Goal: Check status

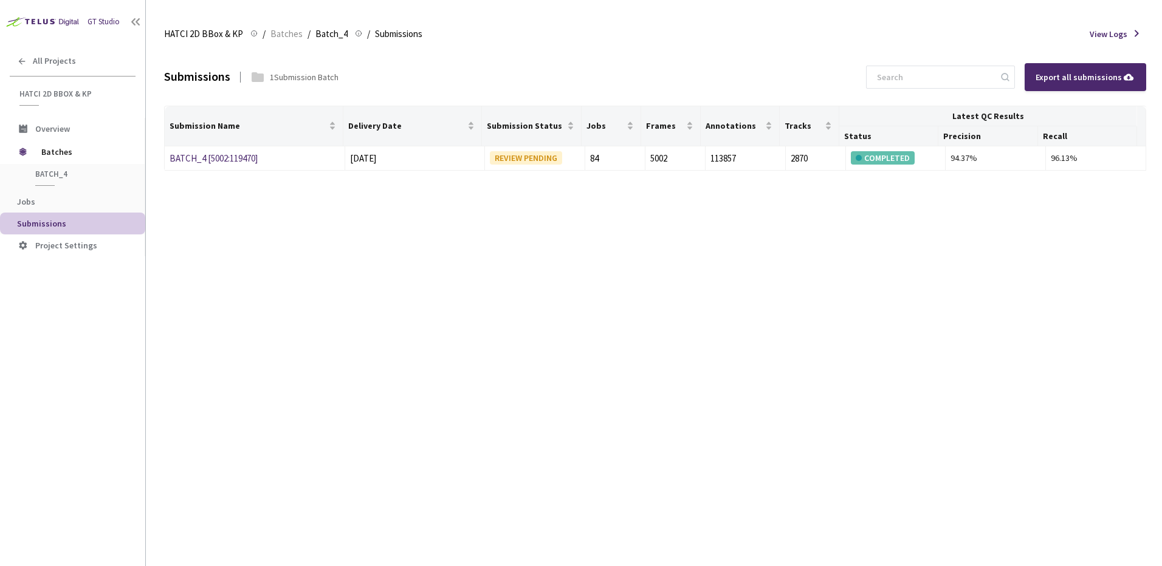
click at [483, 305] on div "Submissions 1 Submission Batch Export all submissions Submission Name Delivery …" at bounding box center [655, 308] width 982 height 518
drag, startPoint x: 542, startPoint y: 315, endPoint x: 504, endPoint y: 287, distance: 46.6
click at [539, 314] on div "Submissions 1 Submission Batch Export all submissions Submission Name Delivery …" at bounding box center [655, 308] width 982 height 518
click at [216, 153] on link "BATCH_4 [5002:119470]" at bounding box center [214, 159] width 88 height 12
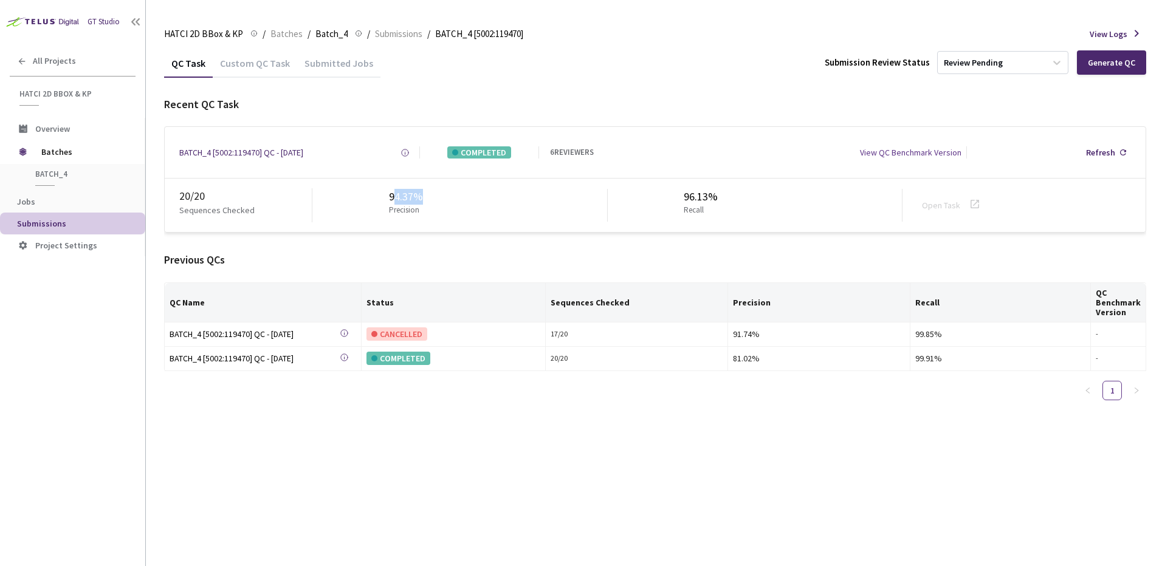
drag, startPoint x: 392, startPoint y: 201, endPoint x: 442, endPoint y: 202, distance: 50.5
click at [442, 202] on div "94.37% Precision" at bounding box center [459, 205] width 295 height 33
drag, startPoint x: 427, startPoint y: 198, endPoint x: 383, endPoint y: 198, distance: 44.4
click at [383, 198] on div "94.37% Precision" at bounding box center [459, 205] width 295 height 33
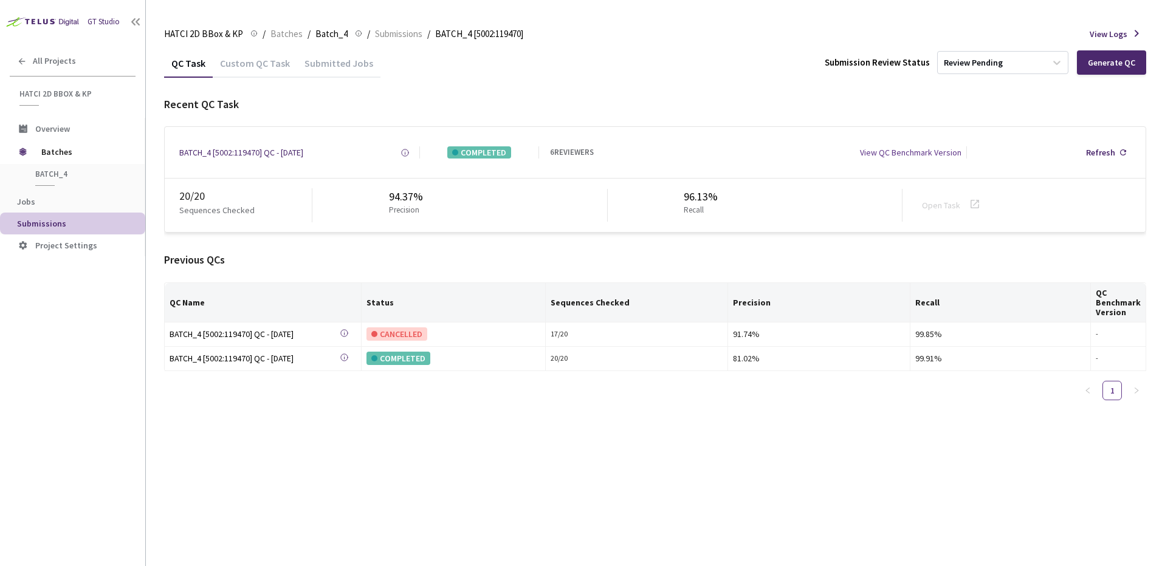
drag, startPoint x: 383, startPoint y: 198, endPoint x: 414, endPoint y: 277, distance: 85.4
click at [408, 269] on div "Previous QCs QC Name Status Sequences Checked Precision Recall QC Benchmark Ver…" at bounding box center [655, 331] width 982 height 158
click at [329, 275] on div "Previous QCs QC Name Status Sequences Checked Precision Recall QC Benchmark Ver…" at bounding box center [655, 331] width 982 height 158
click at [339, 257] on div "Previous QCs" at bounding box center [655, 260] width 982 height 16
click at [111, 363] on div "GT Studio All Projects HATCI 2D BBox & KP HATCI 2D BBox & KP Overview Batches B…" at bounding box center [72, 266] width 145 height 532
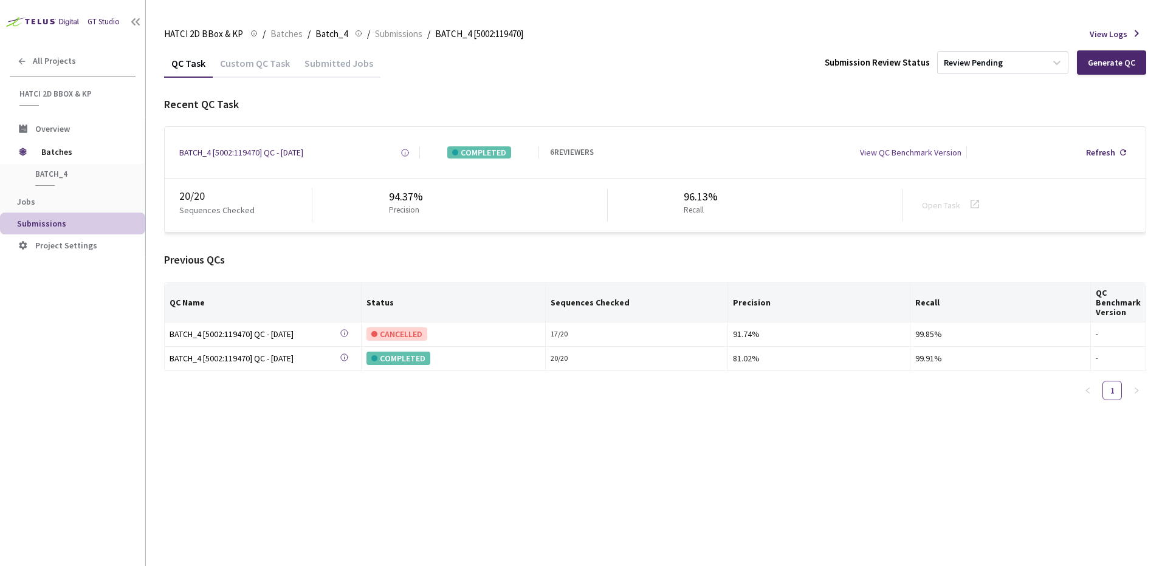
drag, startPoint x: 94, startPoint y: 410, endPoint x: 200, endPoint y: 490, distance: 132.4
click at [94, 410] on div "GT Studio All Projects HATCI 2D BBox & KP HATCI 2D BBox & KP Overview Batches B…" at bounding box center [72, 266] width 145 height 532
click at [366, 265] on div "Previous QCs" at bounding box center [655, 260] width 982 height 16
